Goal: Task Accomplishment & Management: Manage account settings

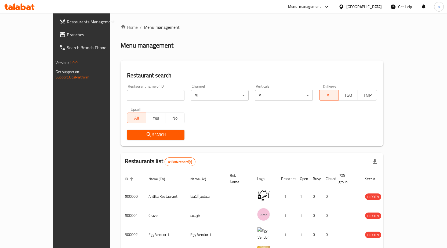
drag, startPoint x: 0, startPoint y: 0, endPoint x: 375, endPoint y: 8, distance: 375.5
click at [378, 14] on div "Home / Menu management Menu management Restaurant search Restaurant name or ID …" at bounding box center [252, 205] width 284 height 384
click at [375, 8] on div "[GEOGRAPHIC_DATA]" at bounding box center [363, 7] width 35 height 6
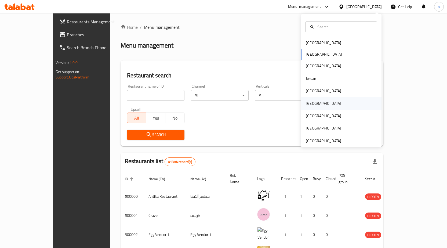
click at [314, 98] on div "[GEOGRAPHIC_DATA]" at bounding box center [323, 103] width 44 height 12
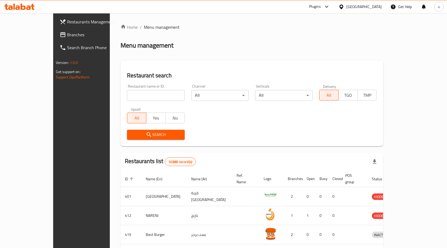
click at [67, 35] on span "Branches" at bounding box center [95, 34] width 56 height 6
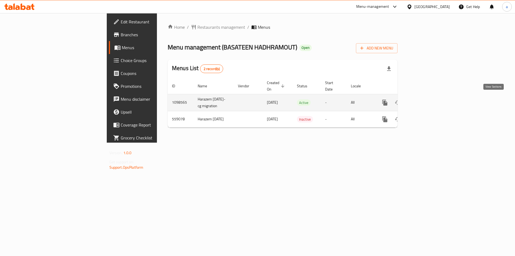
click at [430, 104] on link "enhanced table" at bounding box center [423, 102] width 13 height 13
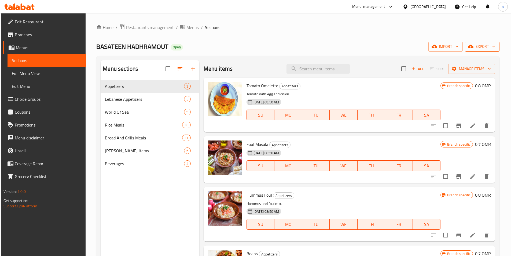
click at [473, 45] on icon "button" at bounding box center [470, 46] width 5 height 5
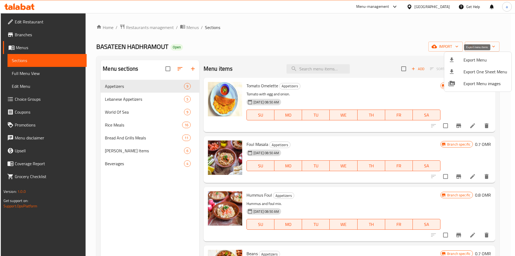
click at [453, 63] on icon at bounding box center [451, 60] width 6 height 6
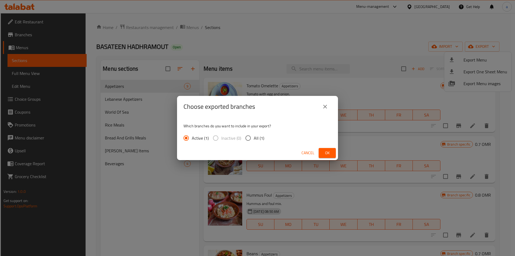
click at [258, 132] on label "All (1)" at bounding box center [253, 137] width 22 height 11
click at [254, 132] on input "All (1)" at bounding box center [247, 137] width 11 height 11
radio input "true"
click at [331, 152] on span "Ok" at bounding box center [327, 152] width 9 height 7
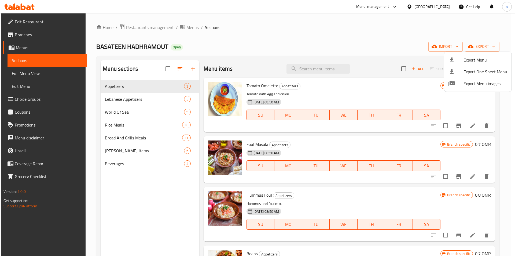
click at [20, 31] on div at bounding box center [257, 128] width 515 height 256
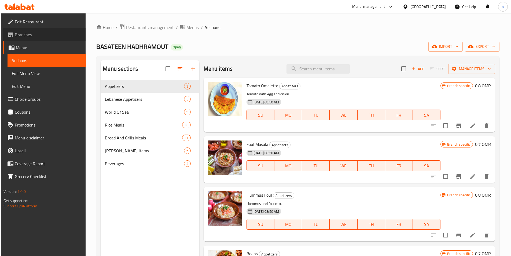
click at [21, 34] on span "Branches" at bounding box center [48, 34] width 67 height 6
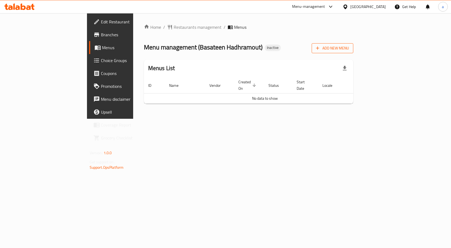
click at [349, 47] on span "Add New Menu" at bounding box center [332, 48] width 33 height 7
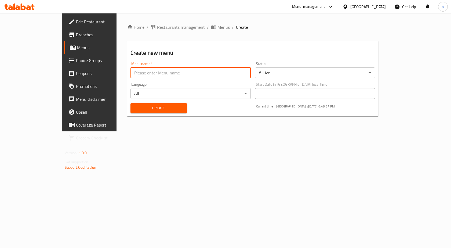
click at [225, 76] on input "text" at bounding box center [190, 72] width 120 height 11
click at [141, 76] on input "JAJA" at bounding box center [190, 72] width 120 height 11
type input "JAJA1/10"
click at [154, 110] on span "Create" at bounding box center [159, 108] width 48 height 7
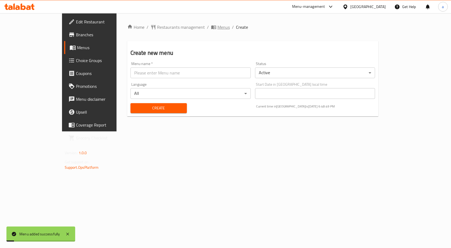
click at [217, 25] on span "Menus" at bounding box center [223, 27] width 12 height 6
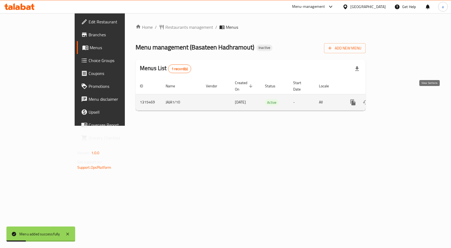
click at [398, 96] on link "enhanced table" at bounding box center [391, 102] width 13 height 13
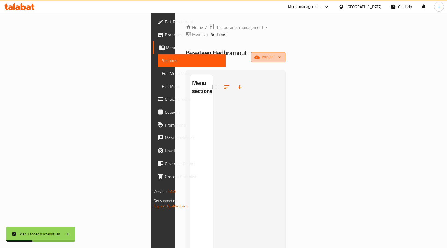
click at [281, 54] on span "import" at bounding box center [268, 57] width 26 height 7
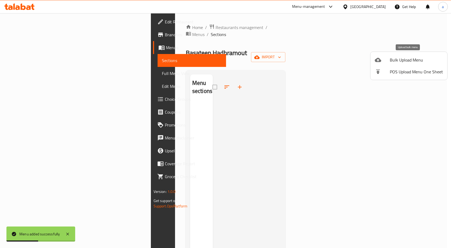
click at [385, 59] on div at bounding box center [381, 60] width 15 height 6
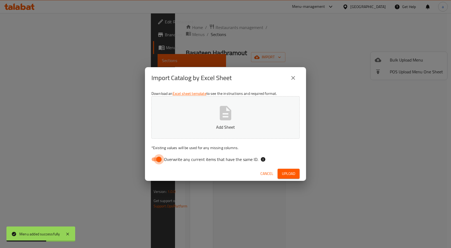
click at [155, 161] on input "Overwrite any current items that have the same ID." at bounding box center [158, 159] width 31 height 10
checkbox input "false"
click at [290, 170] on span "Upload" at bounding box center [288, 173] width 13 height 7
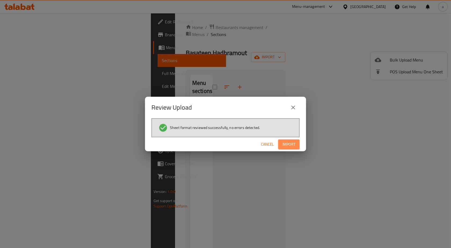
click at [289, 144] on span "Import" at bounding box center [288, 144] width 13 height 7
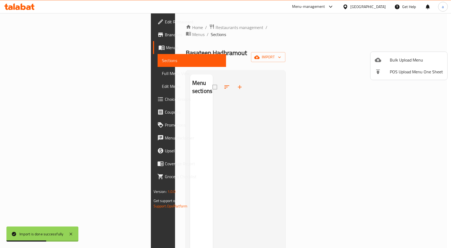
click at [143, 152] on div at bounding box center [225, 124] width 451 height 248
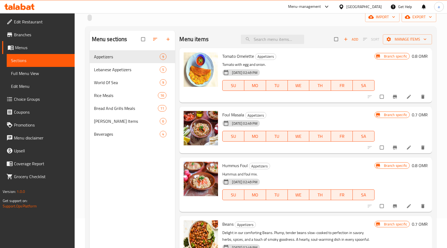
scroll to position [75, 0]
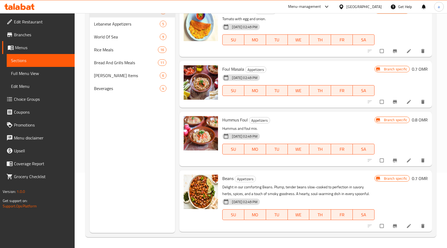
click at [40, 19] on span "Edit Restaurant" at bounding box center [42, 22] width 56 height 6
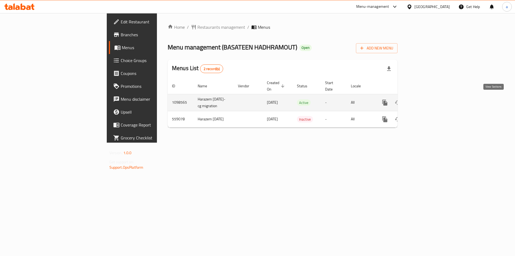
click at [430, 96] on link "enhanced table" at bounding box center [423, 102] width 13 height 13
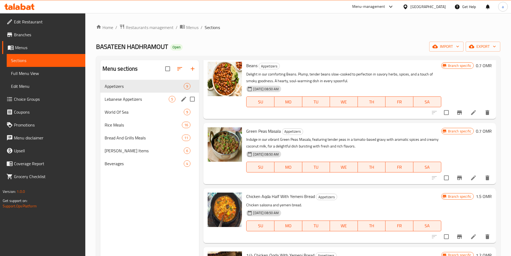
click at [139, 103] on div "Lebanese Appetizers 5" at bounding box center [149, 99] width 99 height 13
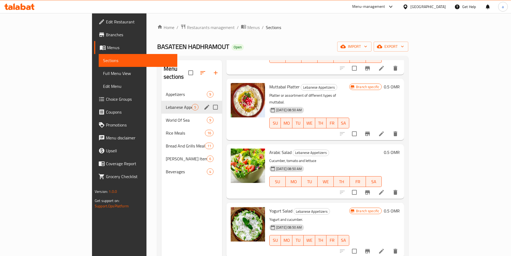
scroll to position [51, 0]
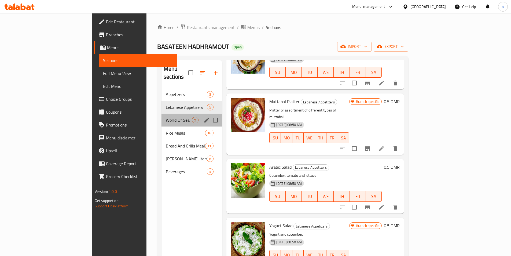
click at [161, 116] on div "World Of Sea 9" at bounding box center [191, 119] width 61 height 13
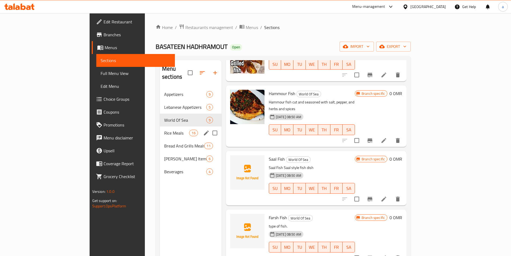
click at [160, 126] on div "Rice Meals 16" at bounding box center [191, 132] width 62 height 13
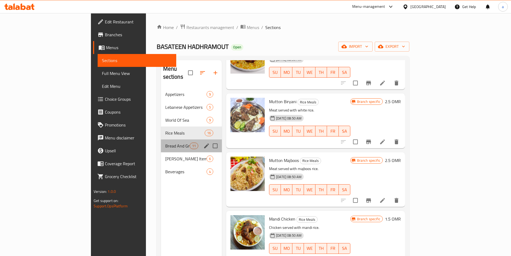
click at [161, 139] on div "Bread And Grills Meals 11" at bounding box center [191, 145] width 61 height 13
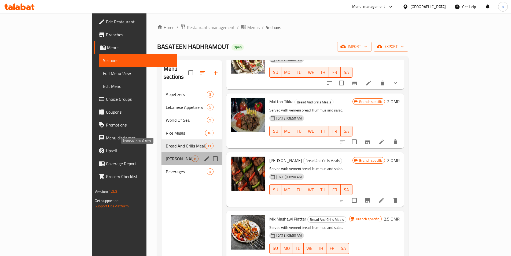
click at [166, 155] on span "[PERSON_NAME] Items" at bounding box center [179, 158] width 26 height 6
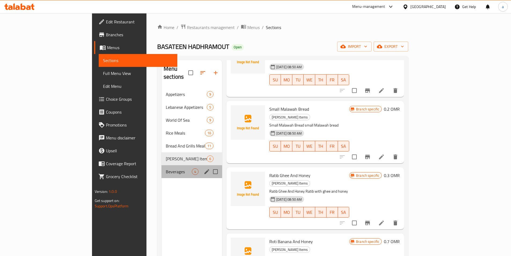
click at [161, 165] on div "Beverages 4" at bounding box center [191, 171] width 61 height 13
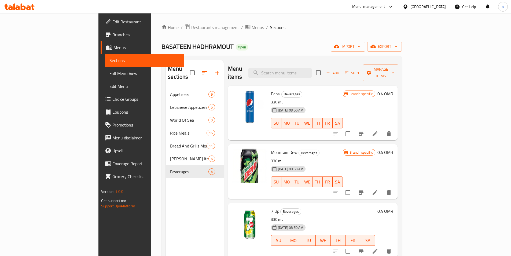
click at [94, 15] on ul "Edit Restaurant Branches Menus Sections Full Menu View Edit Menu Choice Groups …" at bounding box center [138, 99] width 89 height 172
click at [101, 16] on link "Edit Restaurant" at bounding box center [142, 21] width 83 height 13
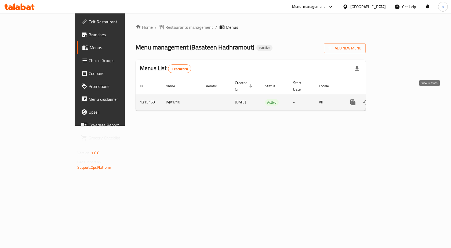
click at [395, 99] on icon "enhanced table" at bounding box center [391, 102] width 6 height 6
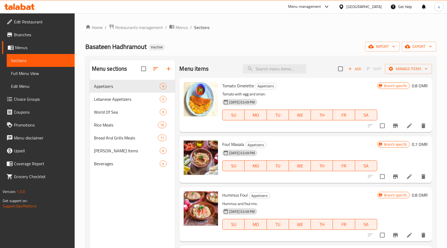
click at [18, 71] on span "Full Menu View" at bounding box center [40, 73] width 59 height 6
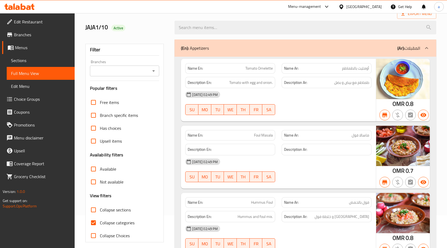
scroll to position [80, 0]
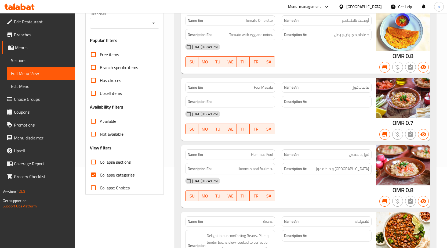
click at [106, 171] on span "Collapse categories" at bounding box center [117, 174] width 35 height 6
click at [100, 171] on input "Collapse categories" at bounding box center [93, 174] width 13 height 13
checkbox input "false"
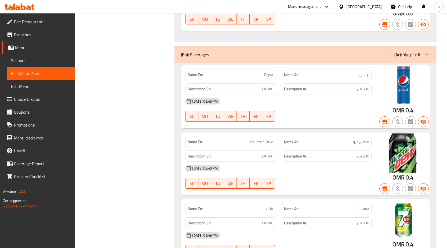
scroll to position [4245, 0]
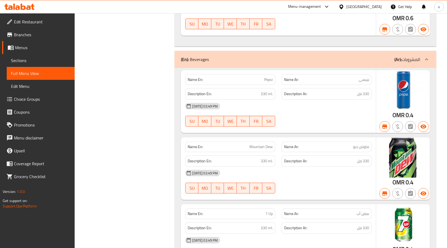
click at [21, 59] on span "Sections" at bounding box center [40, 60] width 59 height 6
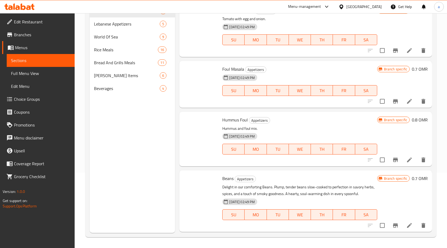
scroll to position [75, 0]
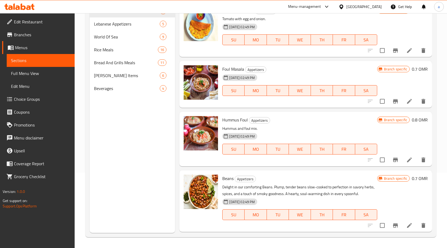
click at [25, 46] on span "Menus" at bounding box center [42, 47] width 55 height 6
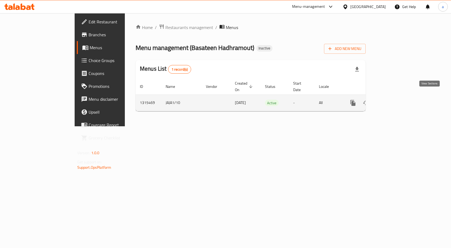
click at [395, 99] on icon "enhanced table" at bounding box center [391, 102] width 6 height 6
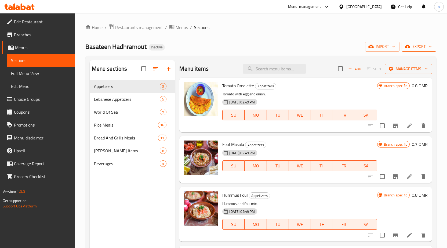
click at [416, 47] on span "export" at bounding box center [419, 46] width 26 height 7
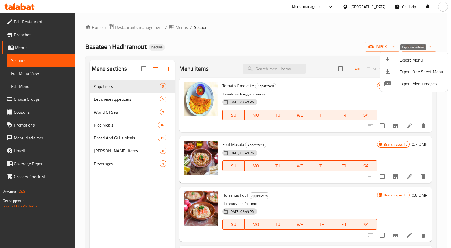
click at [412, 58] on span "Export Menu" at bounding box center [421, 60] width 44 height 6
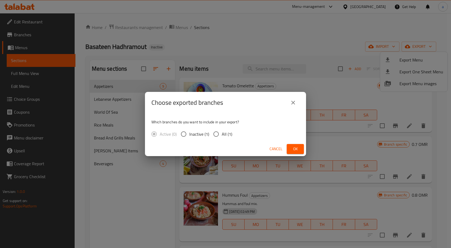
click at [219, 133] on input "All (1)" at bounding box center [215, 133] width 11 height 11
radio input "true"
click at [292, 150] on span "Ok" at bounding box center [295, 148] width 9 height 7
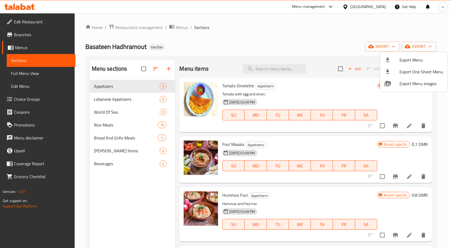
click at [23, 37] on div at bounding box center [225, 124] width 451 height 248
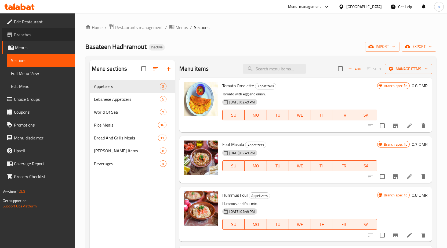
click at [23, 37] on span "Branches" at bounding box center [42, 34] width 56 height 6
